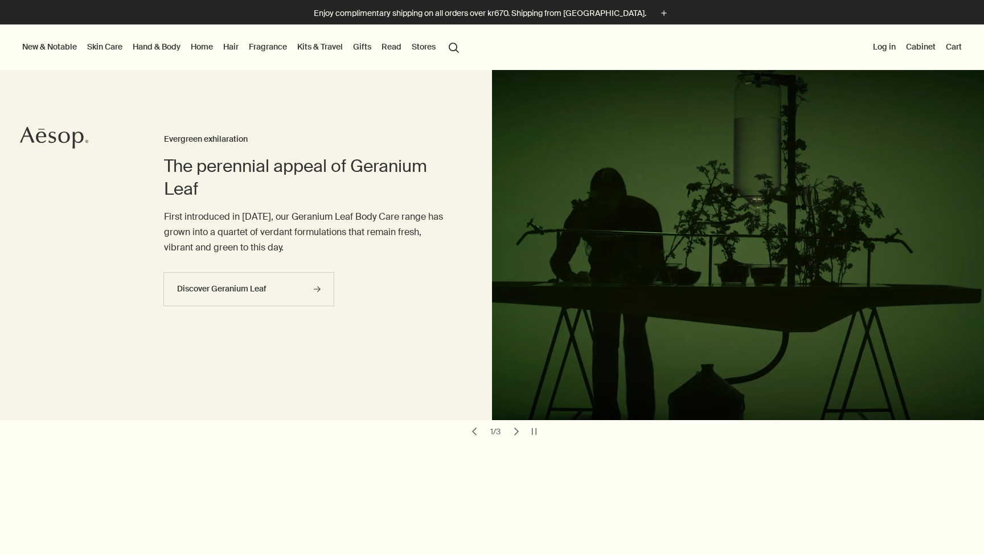
click at [162, 47] on link "Hand & Body" at bounding box center [156, 46] width 52 height 15
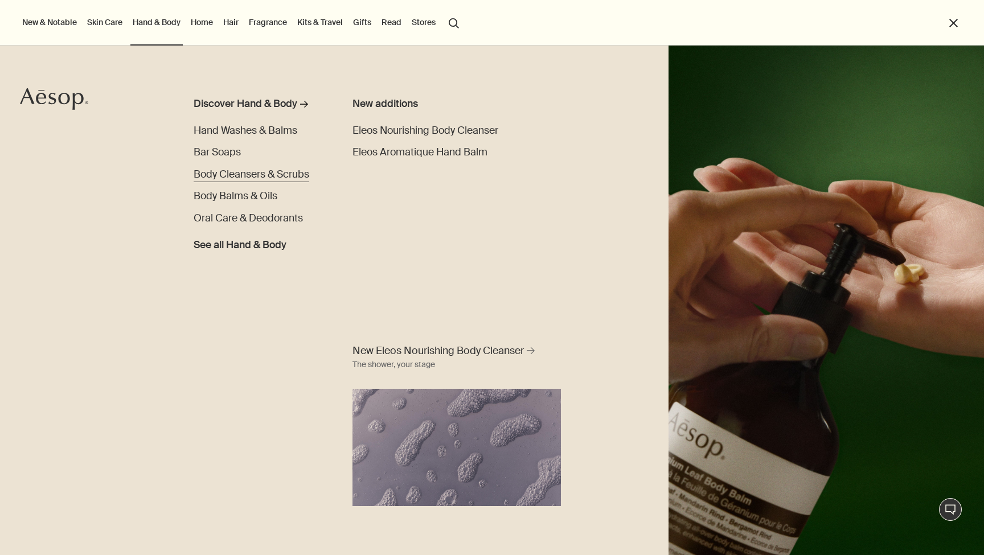
click at [285, 169] on span "Body Cleansers & Scrubs" at bounding box center [252, 174] width 116 height 13
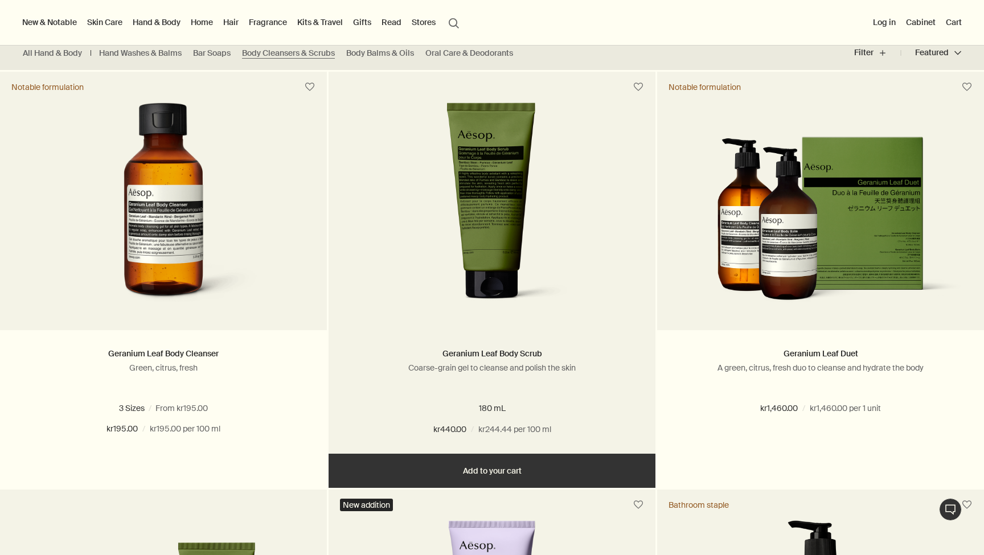
scroll to position [289, 0]
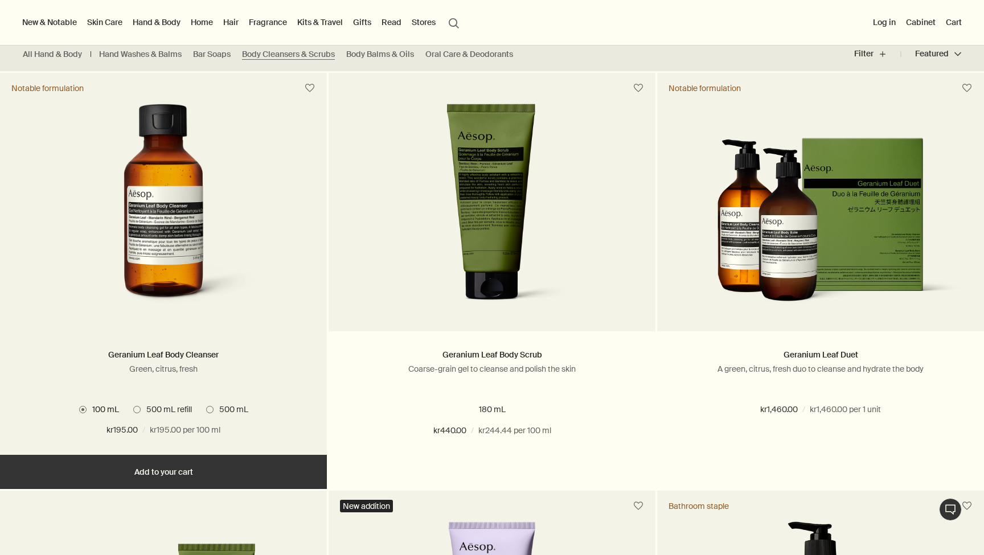
click at [203, 273] on img at bounding box center [163, 209] width 207 height 211
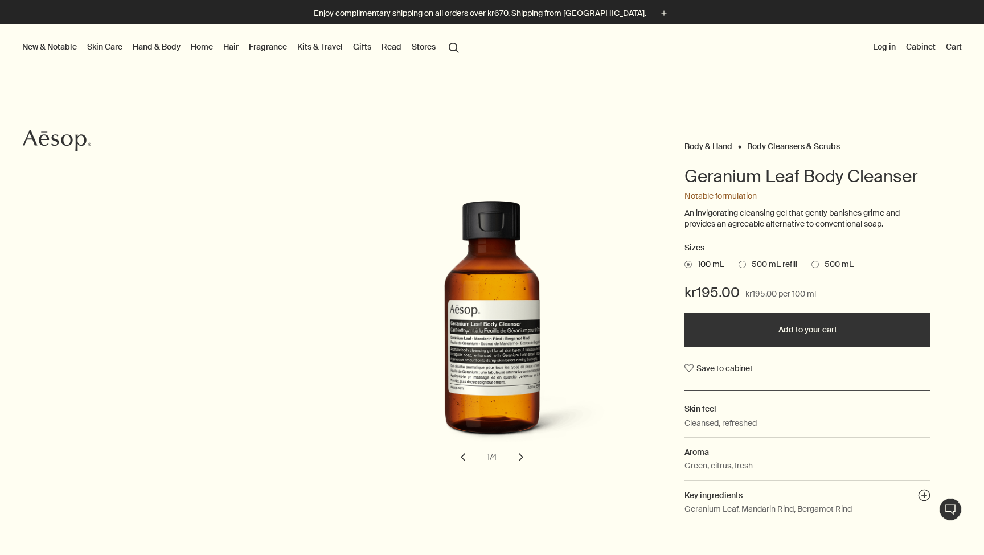
click at [742, 264] on span at bounding box center [742, 264] width 7 height 7
click at [739, 264] on input "500 mL refill" at bounding box center [739, 262] width 0 height 7
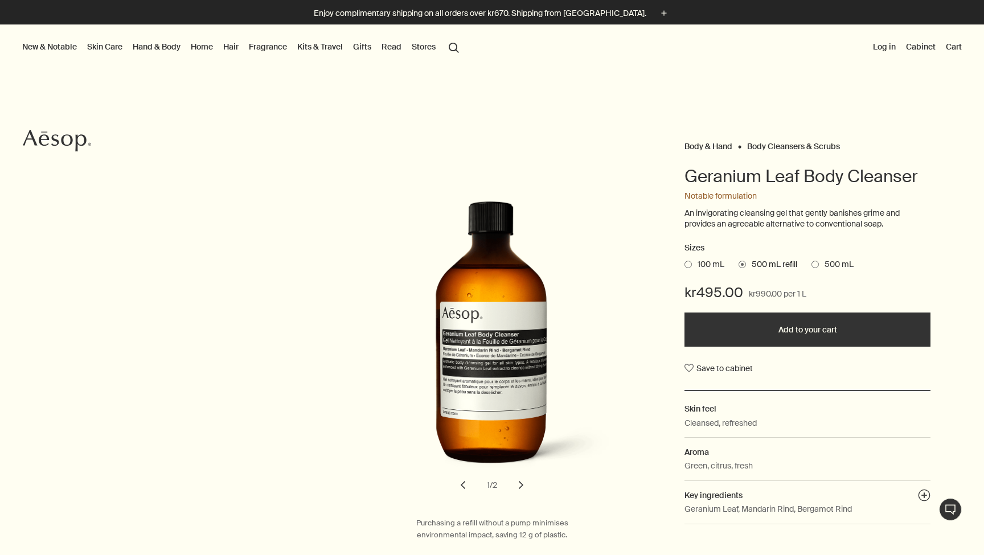
click at [818, 261] on span at bounding box center [815, 264] width 7 height 7
click at [812, 261] on input "500 mL" at bounding box center [812, 262] width 0 height 7
click at [167, 47] on link "Hand & Body" at bounding box center [156, 46] width 52 height 15
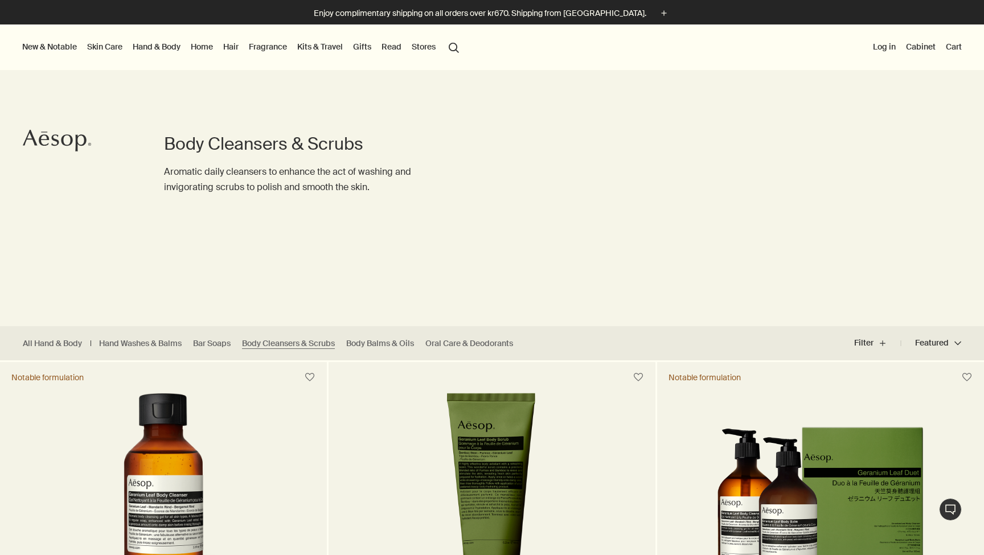
click at [167, 48] on link "Hand & Body" at bounding box center [156, 46] width 52 height 15
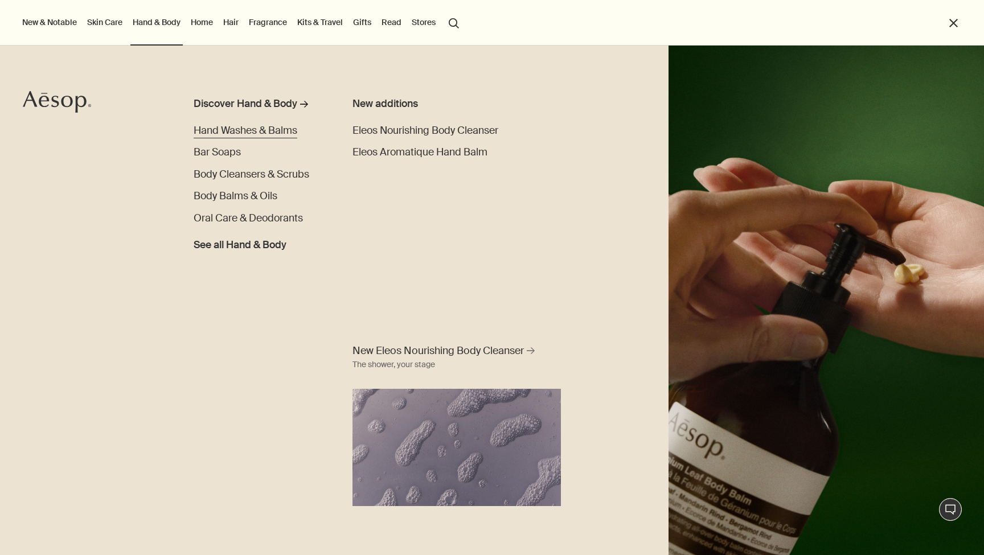
click at [271, 136] on span "Hand Washes & Balms" at bounding box center [246, 130] width 104 height 13
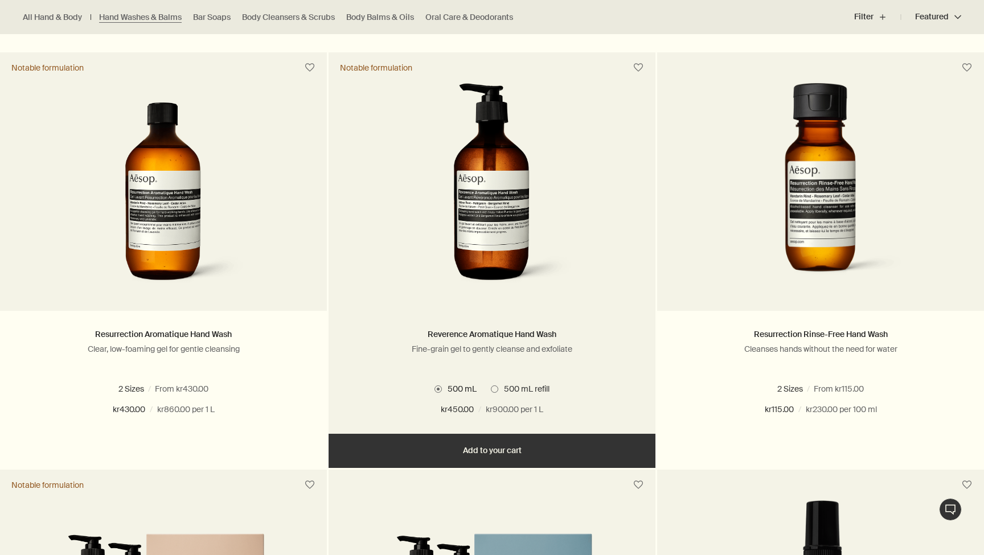
scroll to position [730, 0]
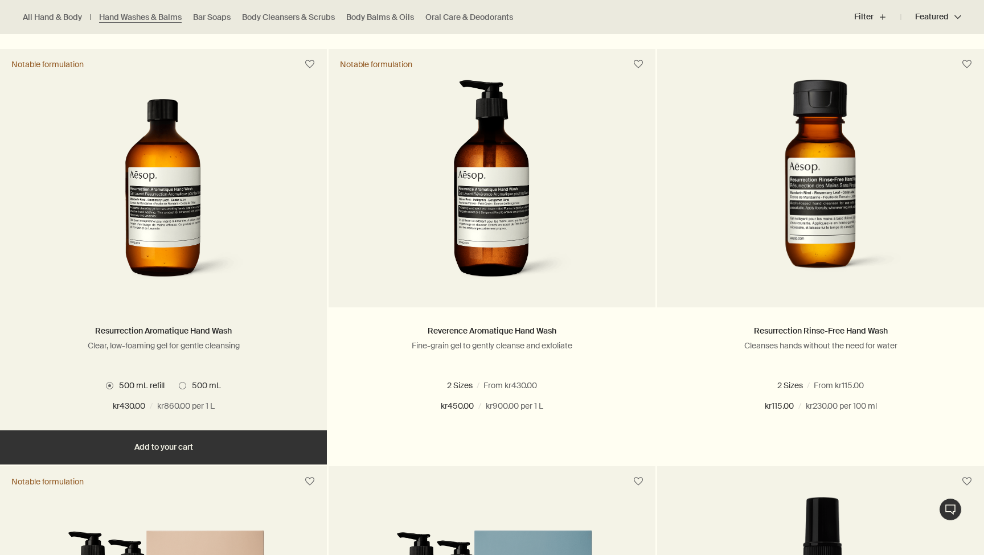
click at [219, 237] on img at bounding box center [164, 185] width 170 height 211
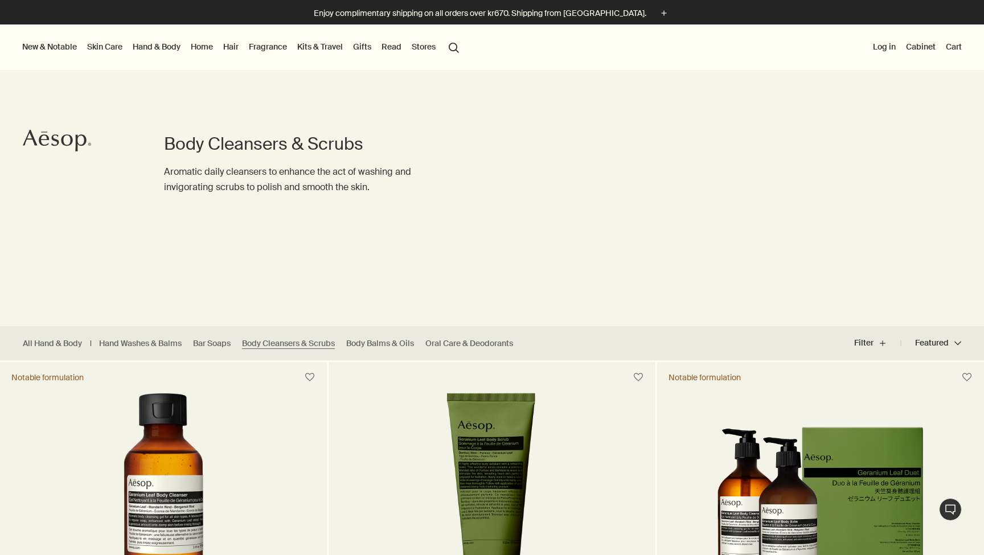
click at [146, 48] on link "Hand & Body" at bounding box center [156, 46] width 52 height 15
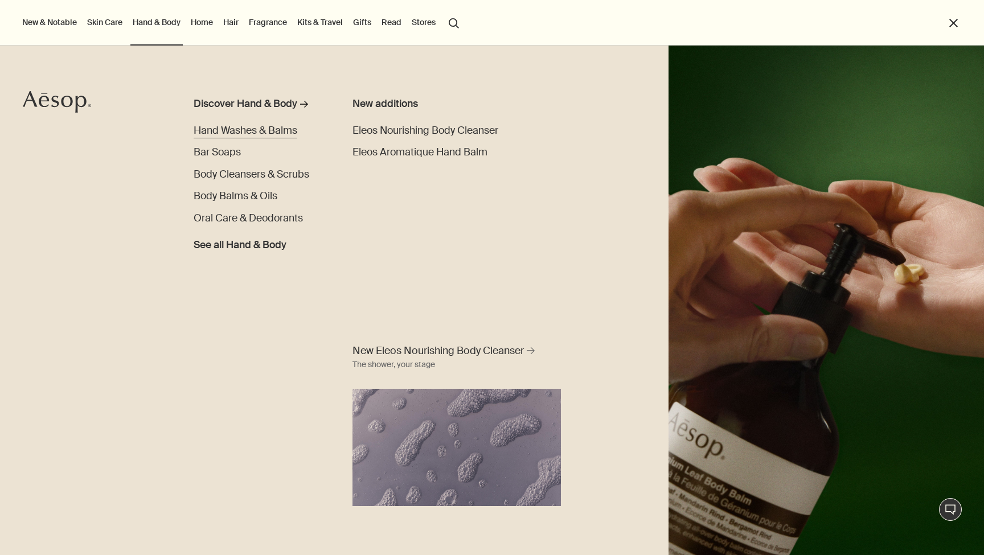
click at [231, 130] on span "Hand Washes & Balms" at bounding box center [246, 130] width 104 height 13
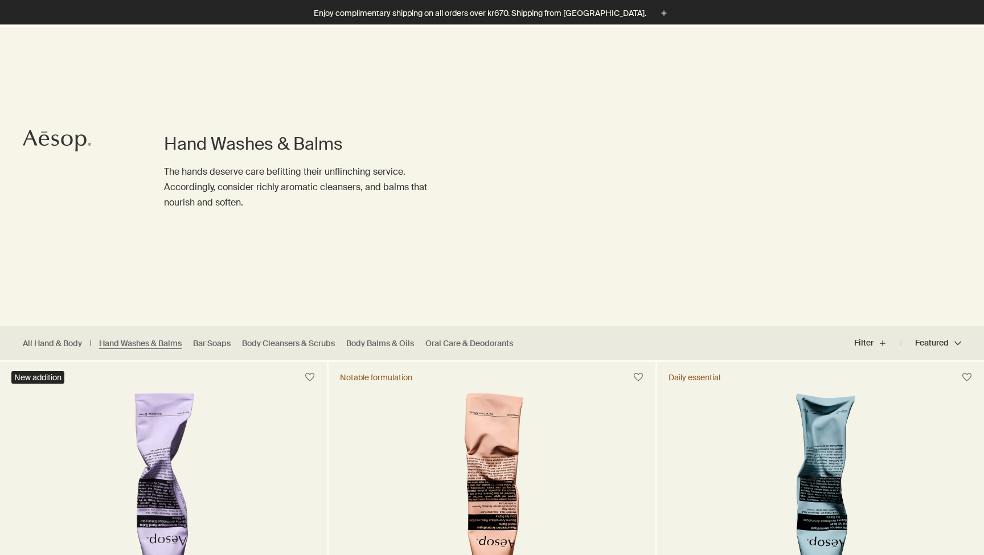
scroll to position [446, 0]
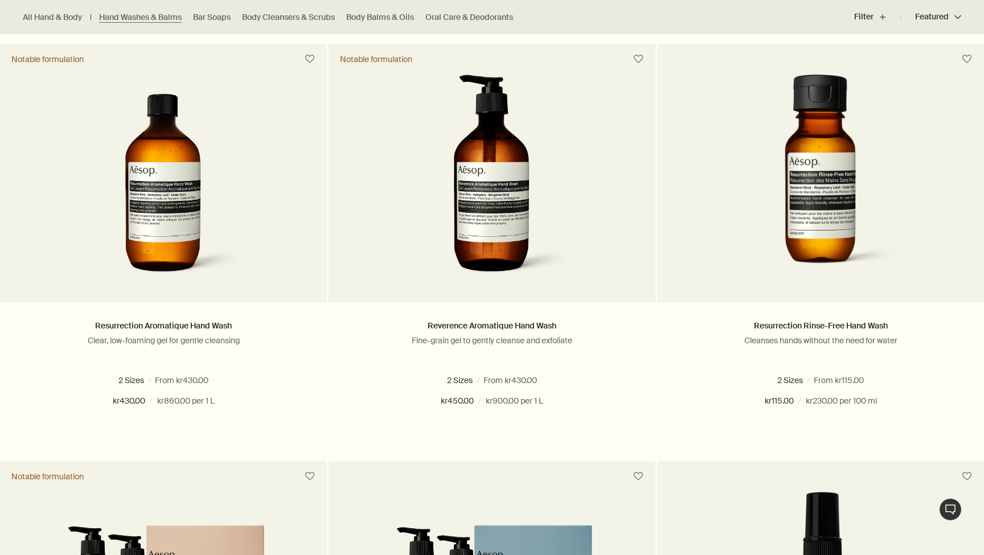
scroll to position [737, 0]
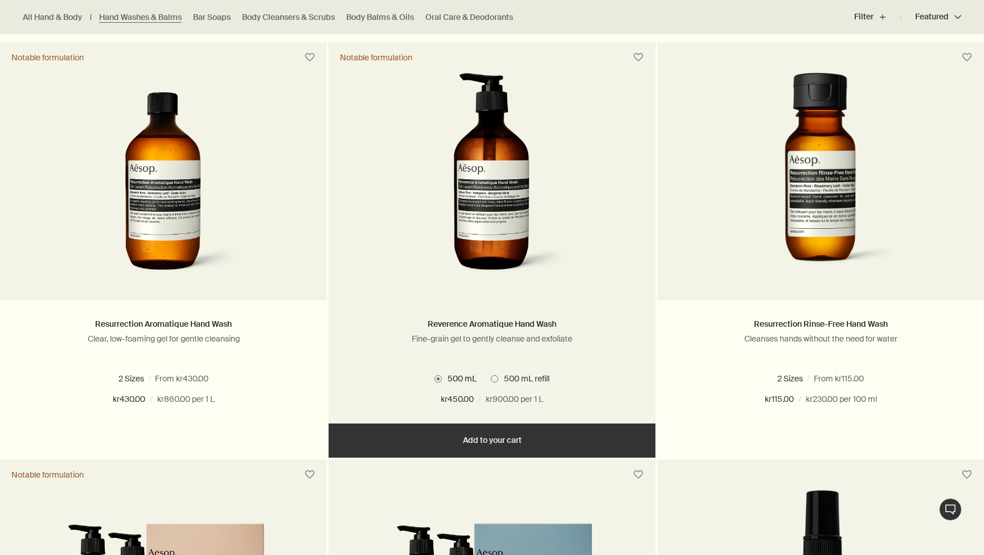
click at [494, 241] on img at bounding box center [492, 178] width 170 height 211
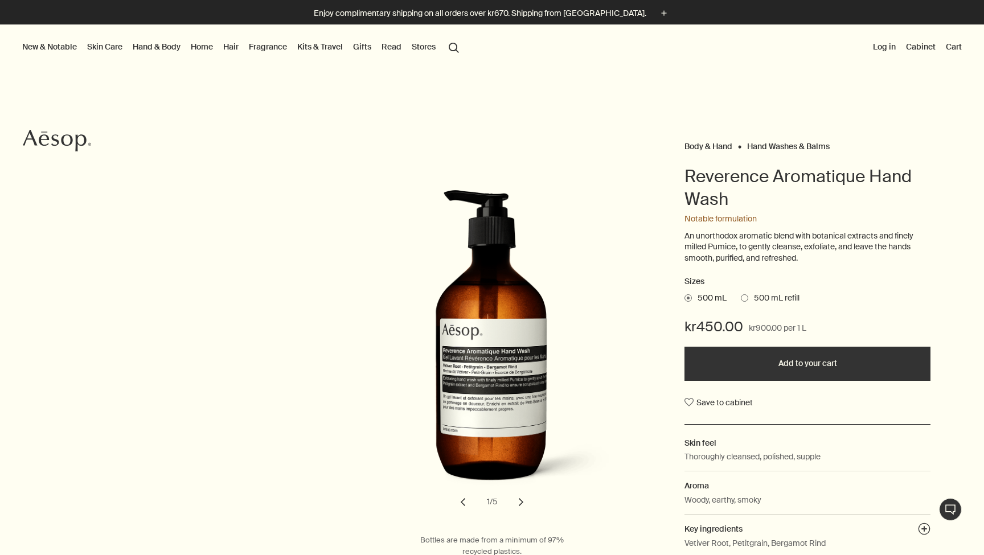
click at [146, 45] on link "Hand & Body" at bounding box center [156, 46] width 52 height 15
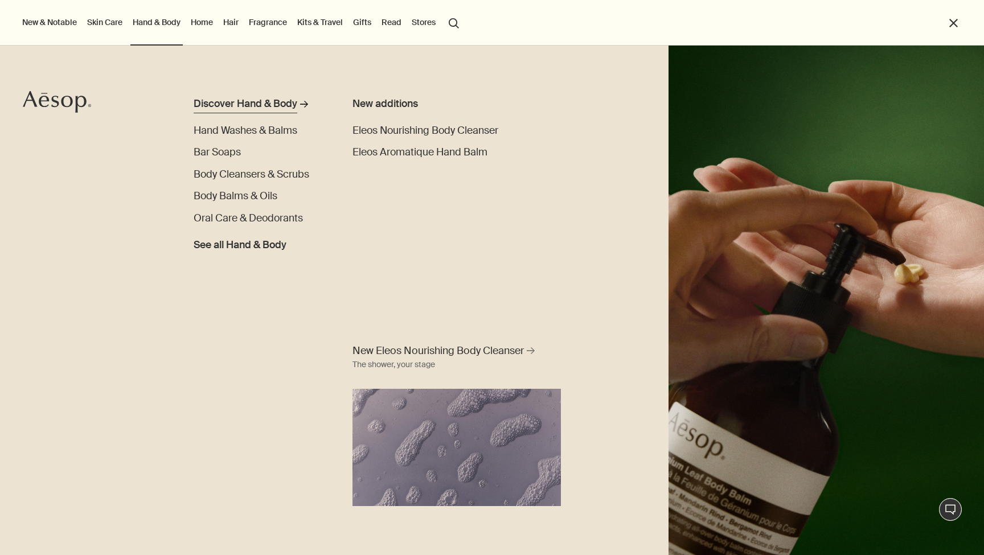
click at [259, 100] on div "Discover Hand & Body" at bounding box center [246, 104] width 104 height 15
click at [243, 200] on span "Body Balms & Oils" at bounding box center [236, 196] width 84 height 13
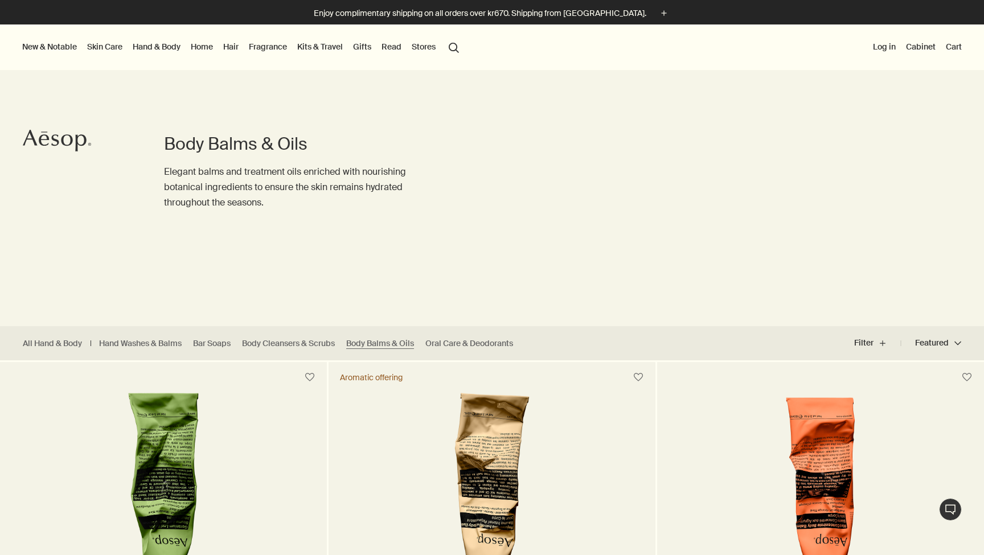
click at [145, 44] on link "Hand & Body" at bounding box center [156, 46] width 52 height 15
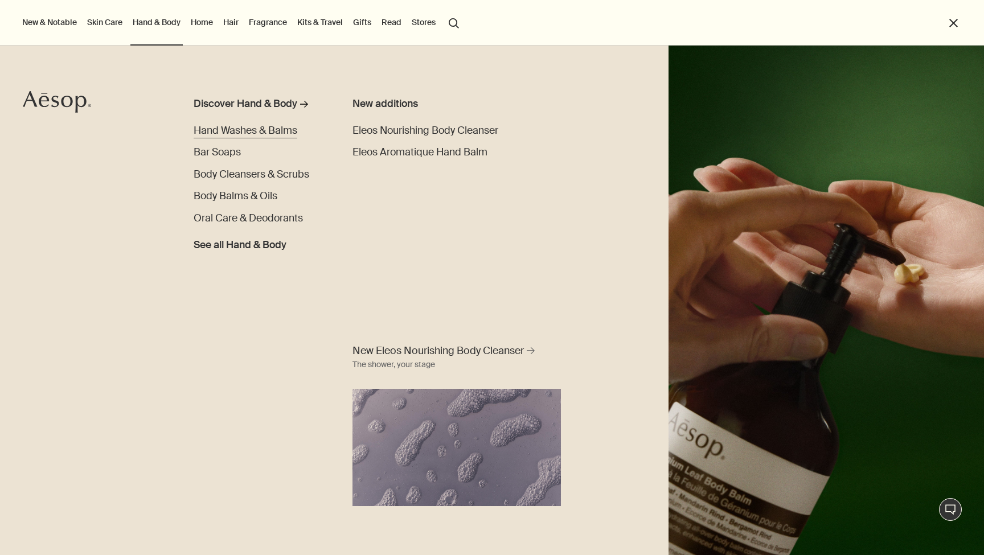
click at [268, 131] on span "Hand Washes & Balms" at bounding box center [246, 130] width 104 height 13
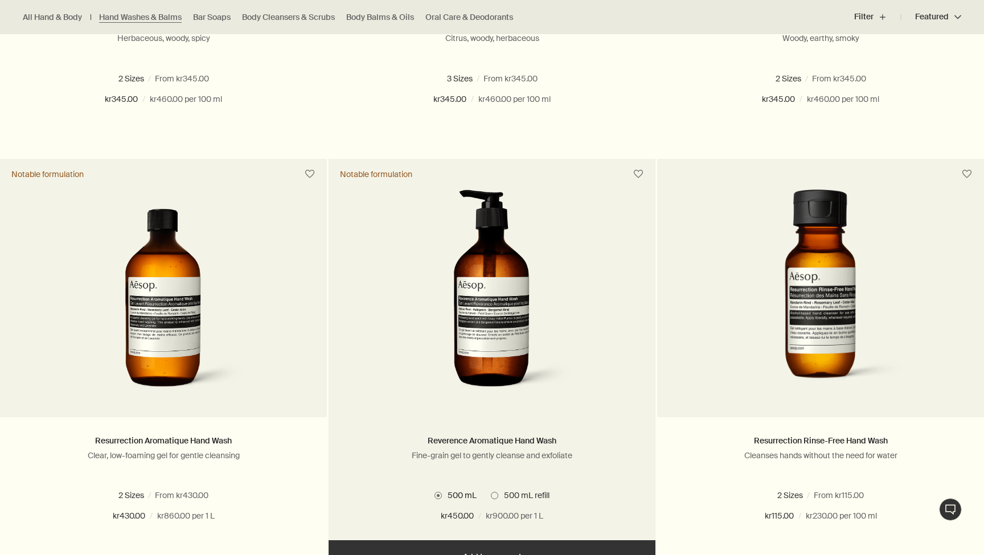
scroll to position [625, 0]
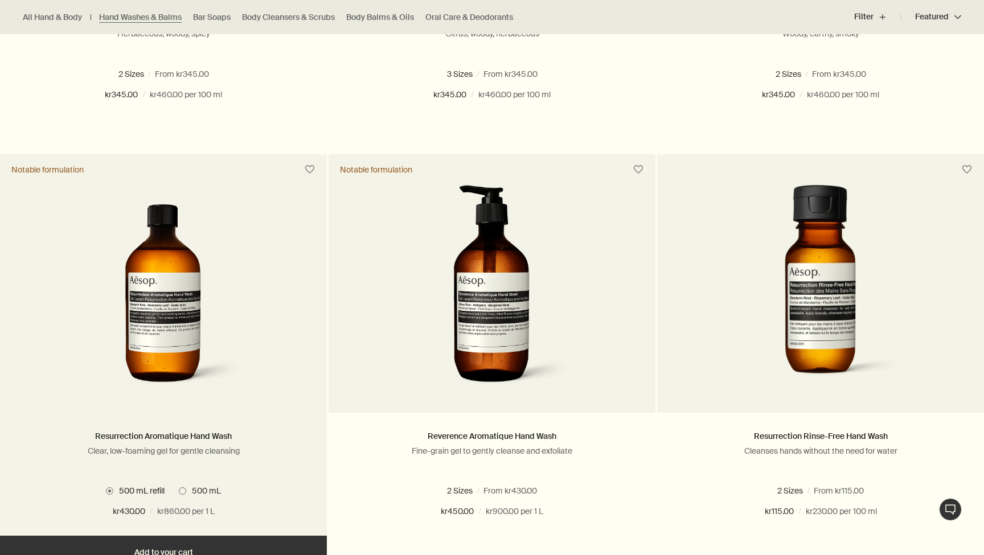
click at [208, 357] on img at bounding box center [164, 290] width 170 height 211
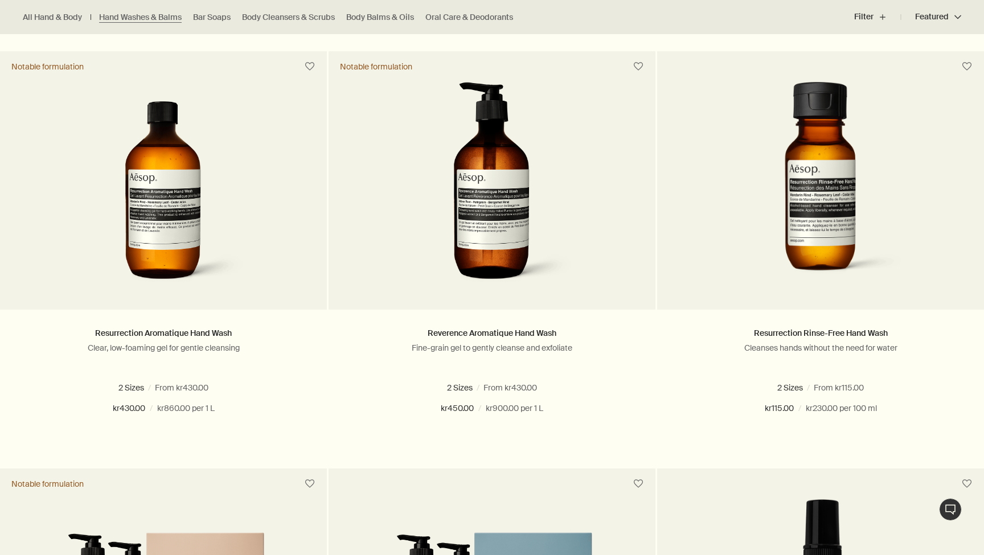
scroll to position [758, 0]
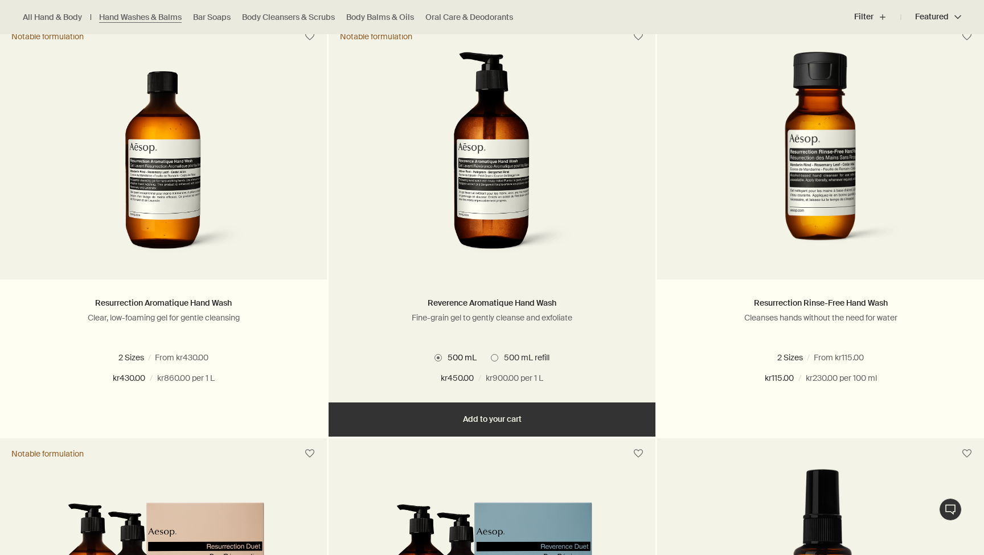
click at [511, 217] on img at bounding box center [492, 157] width 170 height 211
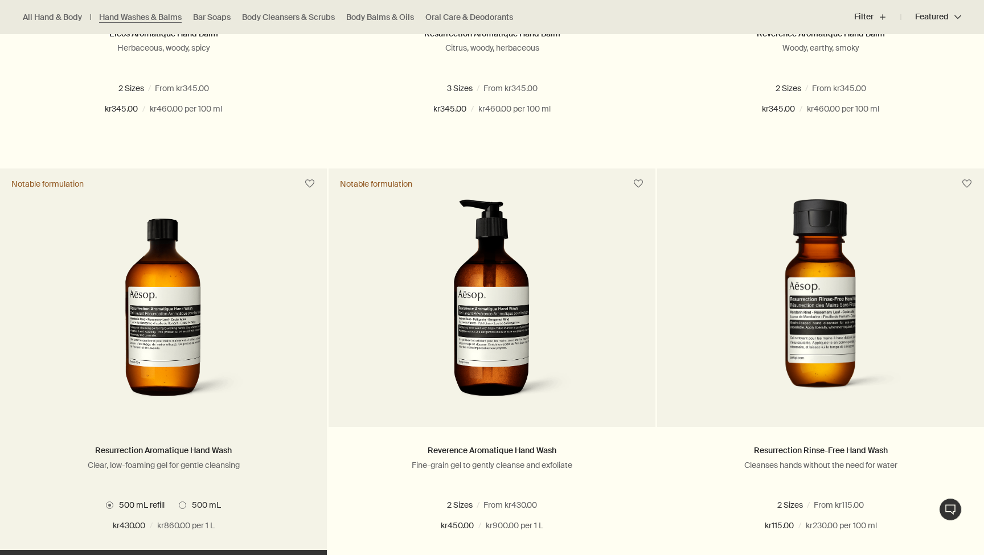
scroll to position [611, 0]
click at [199, 413] on link at bounding box center [163, 313] width 327 height 228
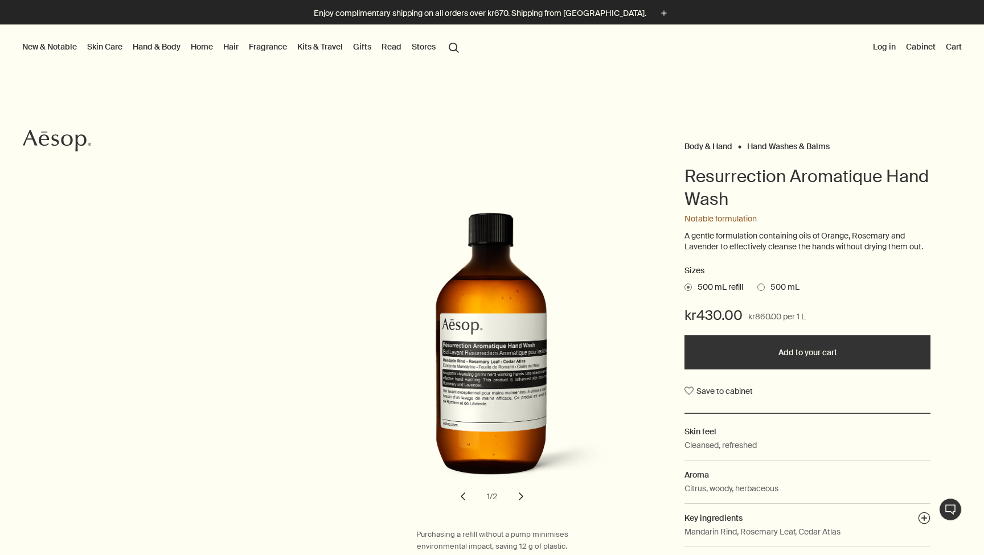
click at [159, 47] on link "Hand & Body" at bounding box center [156, 46] width 52 height 15
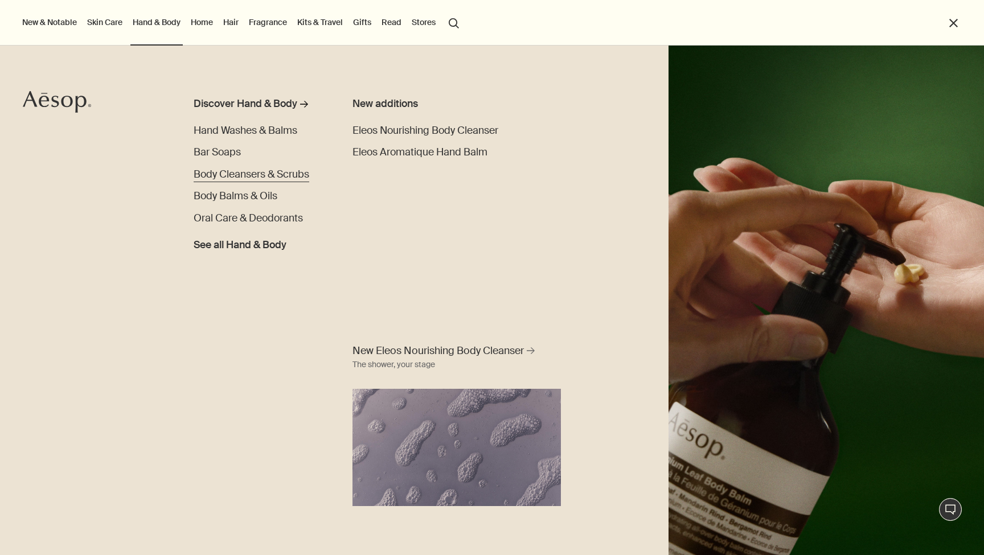
click at [255, 175] on span "Body Cleansers & Scrubs" at bounding box center [252, 174] width 116 height 13
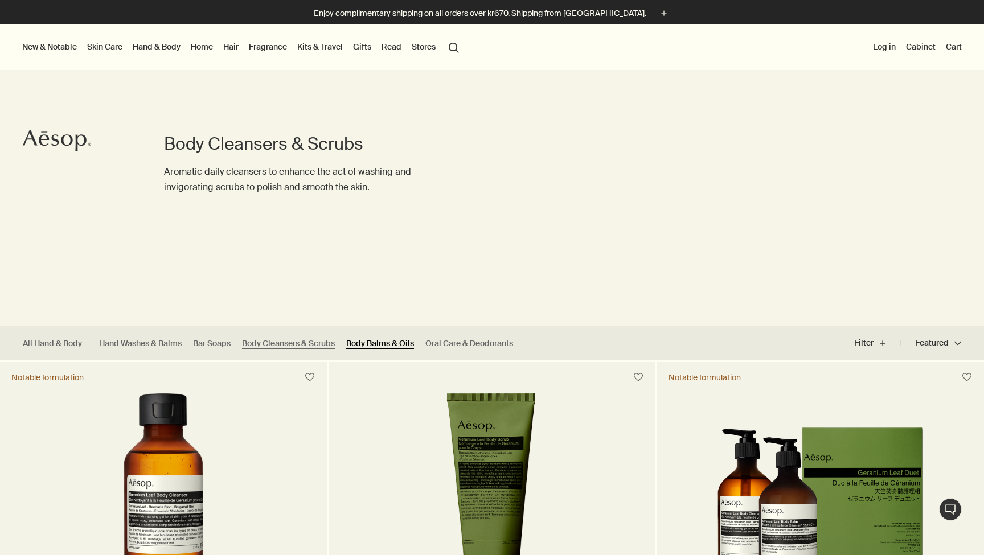
click at [400, 341] on link "Body Balms & Oils" at bounding box center [380, 343] width 68 height 11
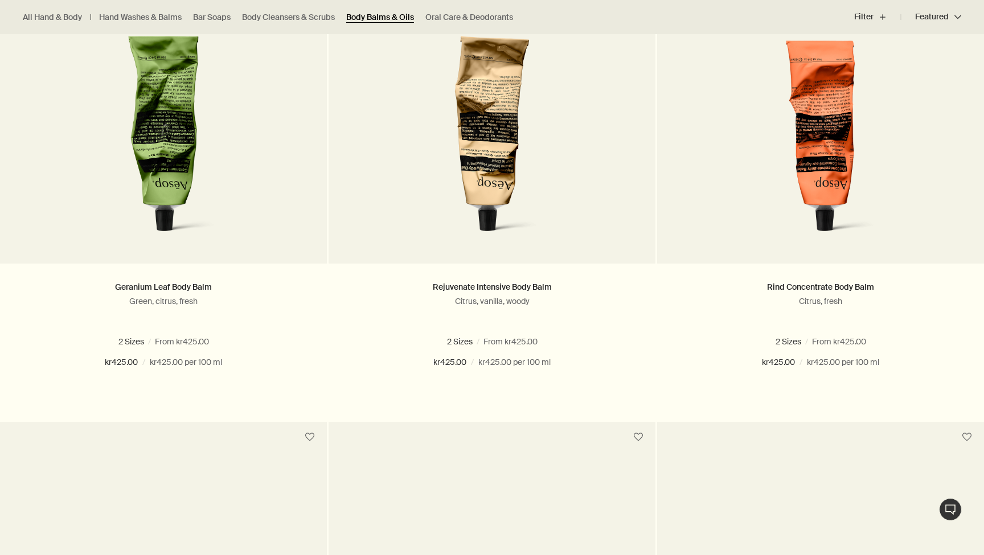
scroll to position [359, 0]
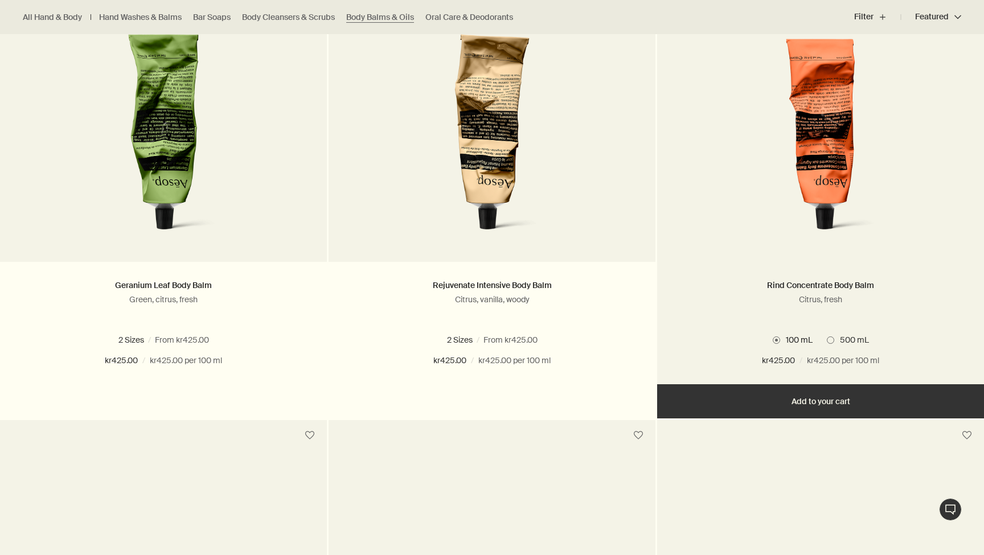
click at [918, 255] on link at bounding box center [820, 148] width 327 height 228
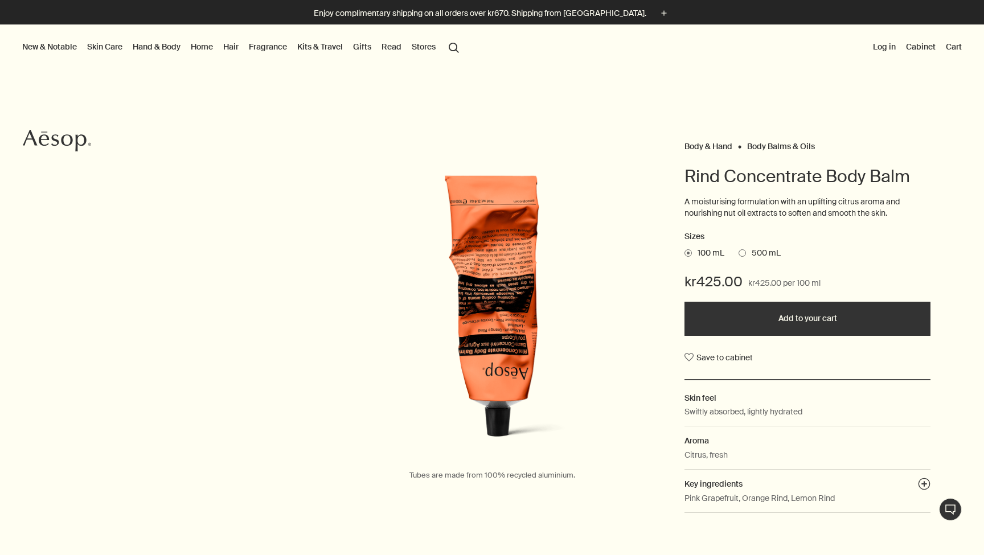
click at [740, 251] on span at bounding box center [742, 252] width 7 height 7
click at [739, 251] on input "500 mL" at bounding box center [739, 251] width 0 height 7
